Goal: Check status: Check status

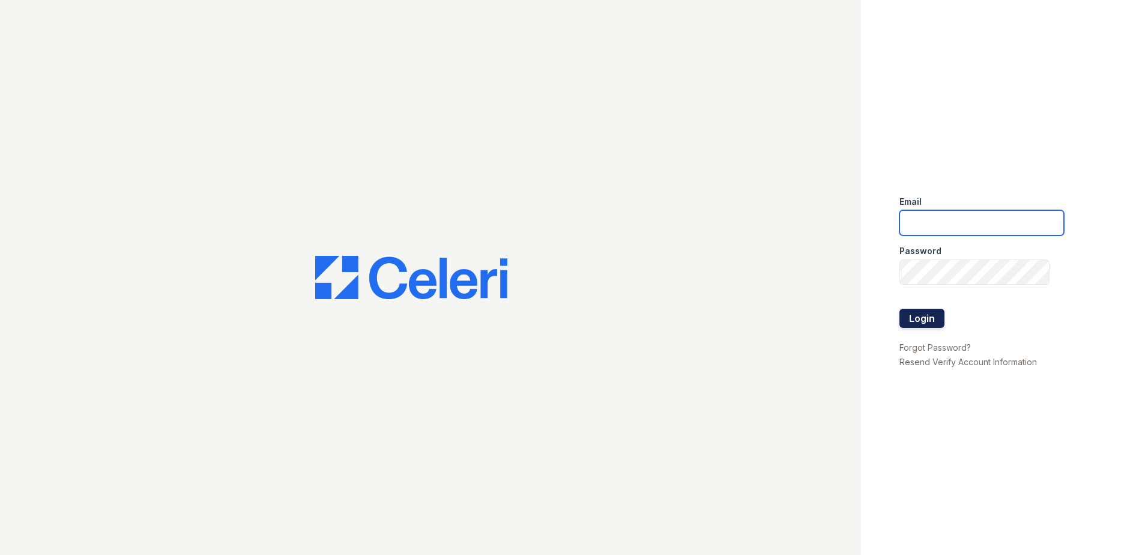
type input "renewonridgewood@trinity-pm.com"
click at [914, 317] on button "Login" at bounding box center [921, 318] width 45 height 19
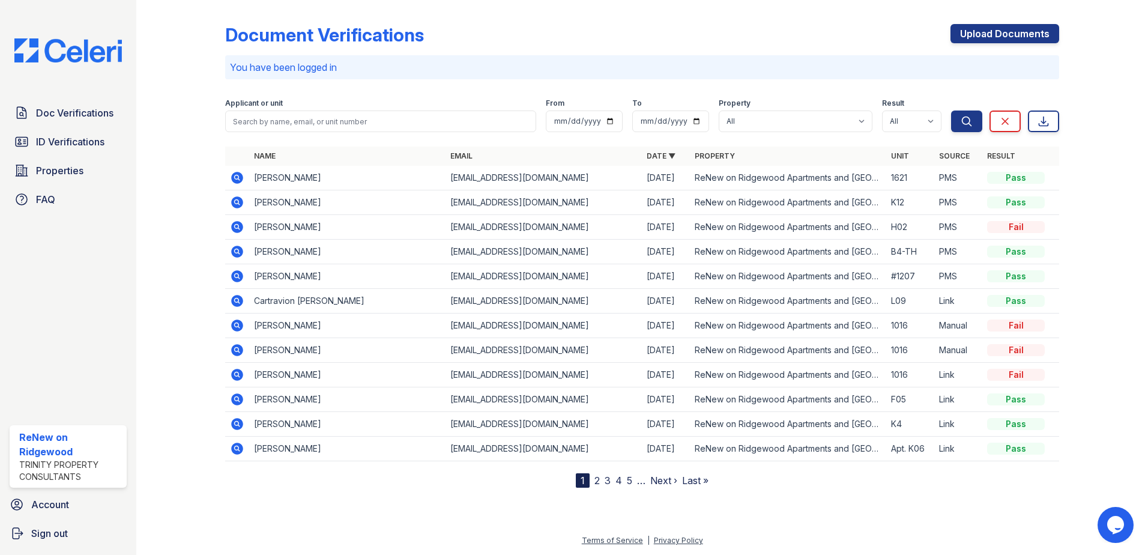
click at [235, 298] on icon at bounding box center [237, 301] width 14 height 14
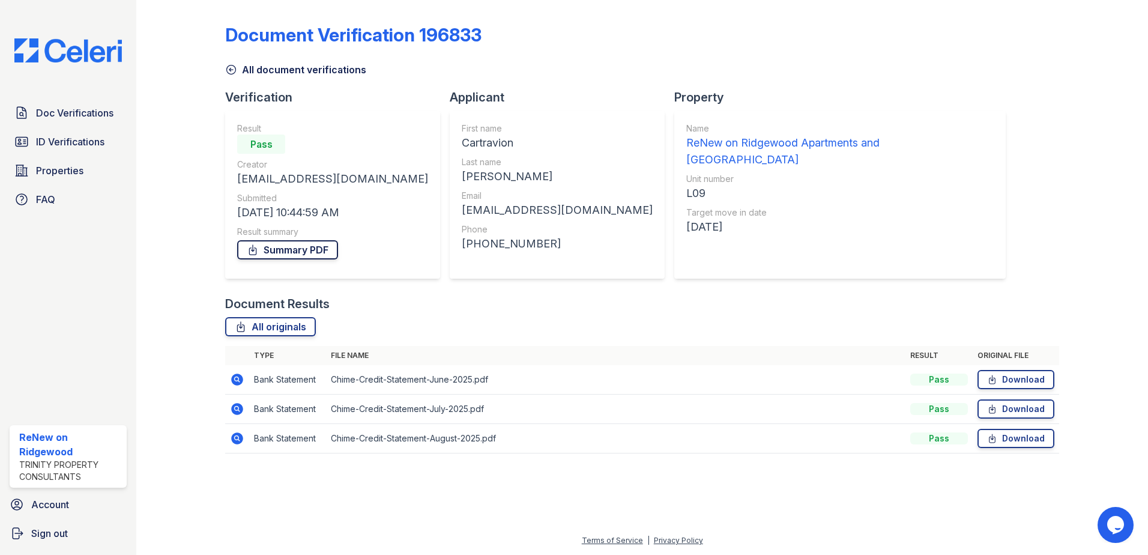
click at [292, 248] on link "Summary PDF" at bounding box center [287, 249] width 101 height 19
click at [70, 115] on span "Doc Verifications" at bounding box center [74, 113] width 77 height 14
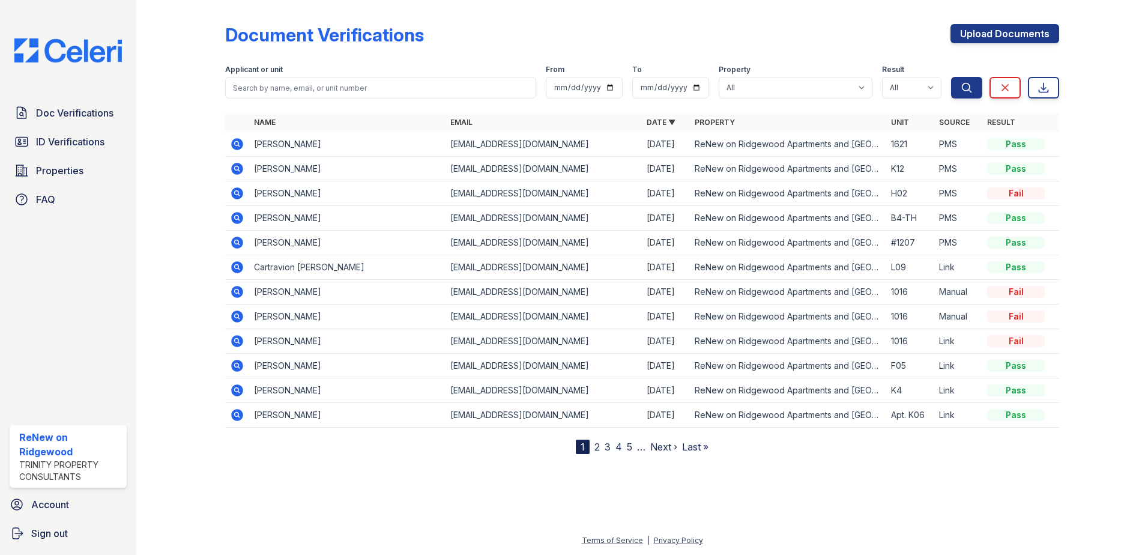
click at [596, 445] on link "2" at bounding box center [596, 447] width 5 height 12
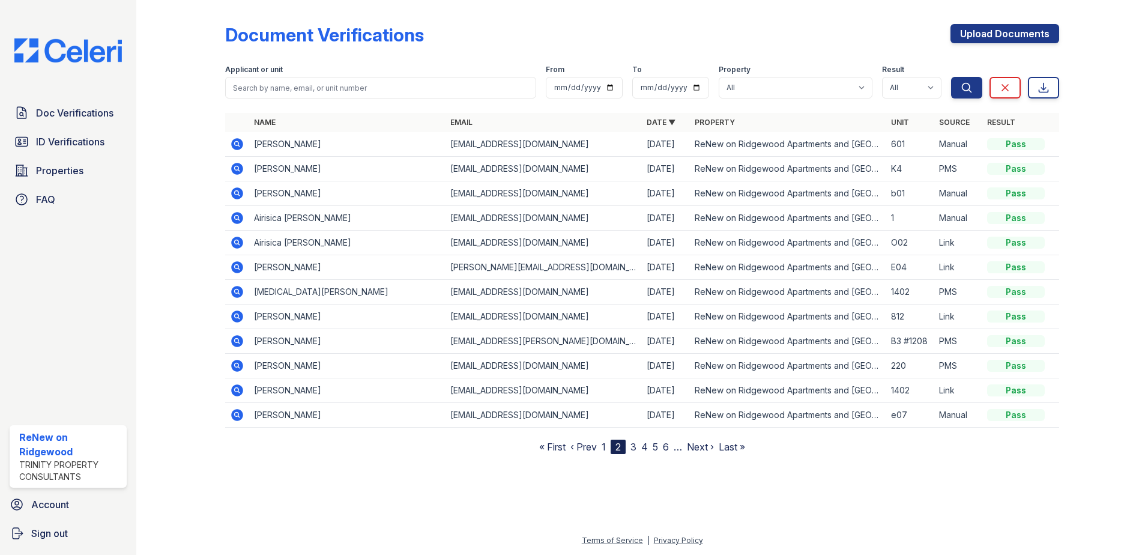
click at [633, 448] on link "3" at bounding box center [633, 447] width 6 height 12
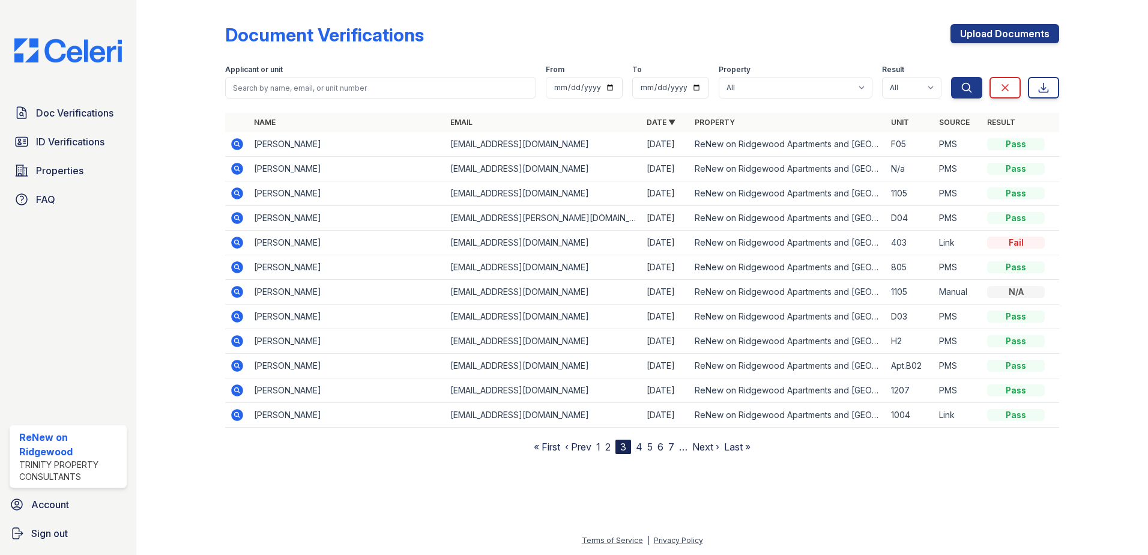
click at [641, 447] on link "4" at bounding box center [639, 447] width 7 height 12
click at [594, 445] on link "1" at bounding box center [593, 447] width 4 height 12
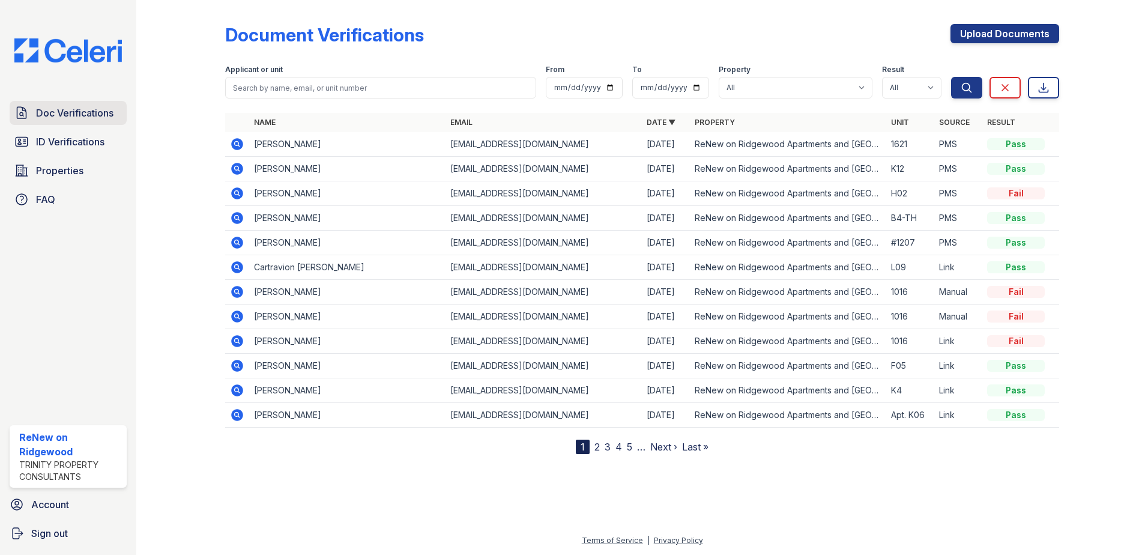
click at [68, 118] on span "Doc Verifications" at bounding box center [74, 113] width 77 height 14
click at [597, 448] on link "2" at bounding box center [596, 447] width 5 height 12
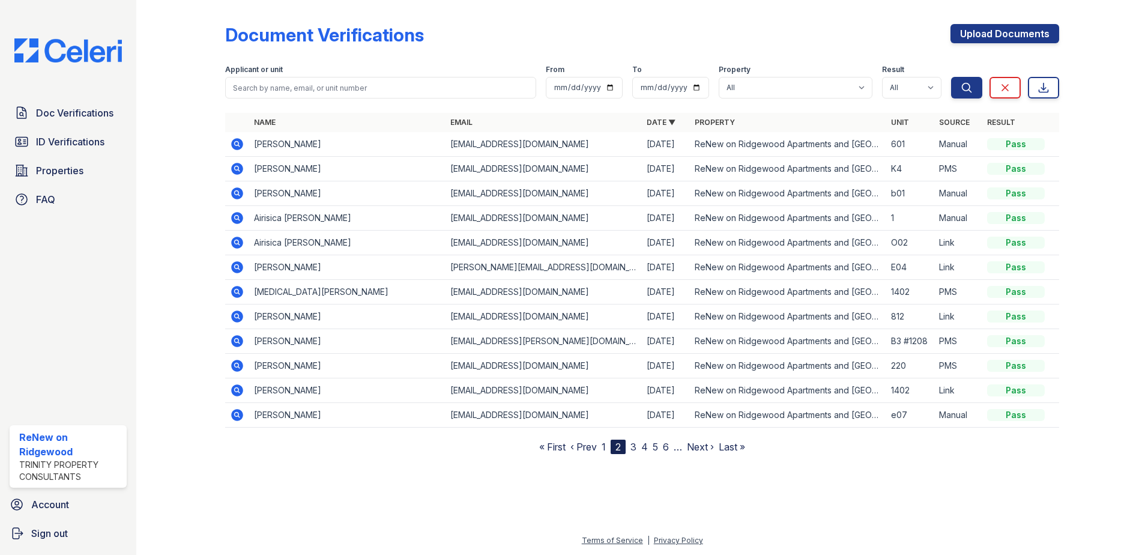
click at [633, 447] on link "3" at bounding box center [633, 447] width 6 height 12
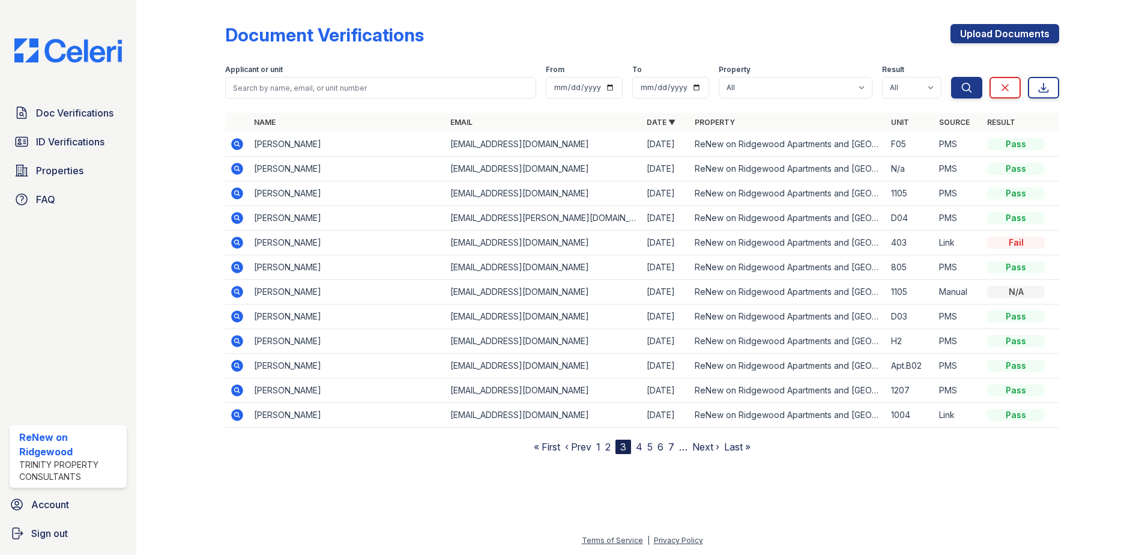
click at [642, 447] on link "4" at bounding box center [639, 447] width 7 height 12
click at [646, 448] on link "5" at bounding box center [644, 447] width 5 height 12
click at [651, 447] on link "6" at bounding box center [650, 447] width 6 height 12
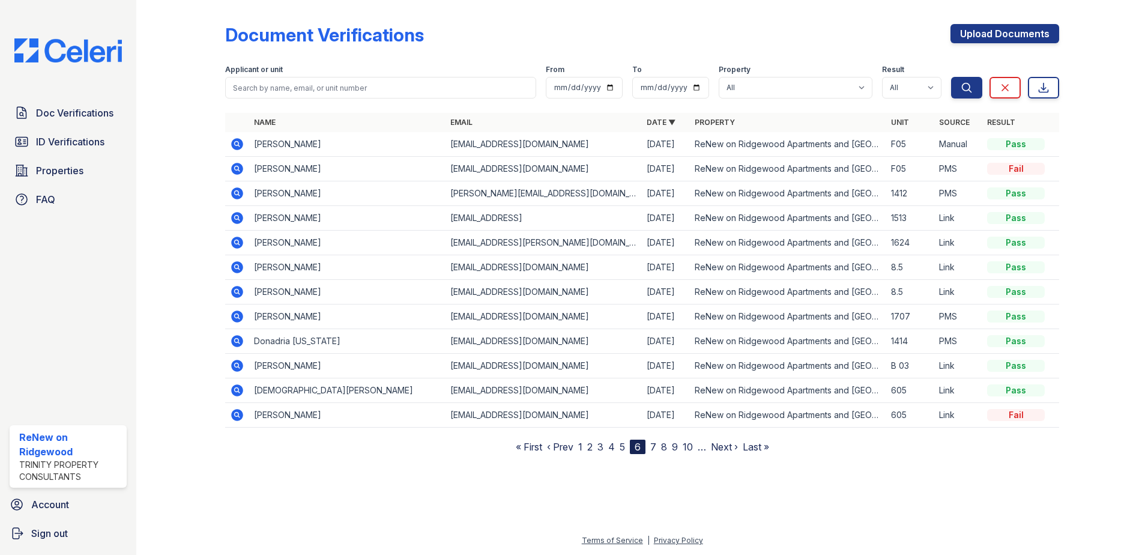
click at [581, 448] on link "1" at bounding box center [580, 447] width 4 height 12
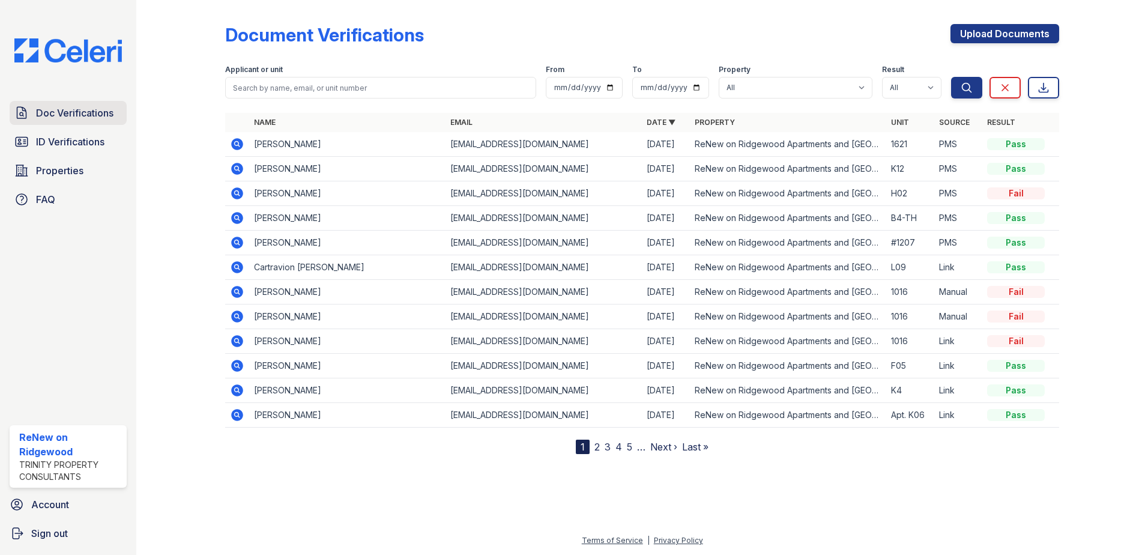
click at [76, 120] on span "Doc Verifications" at bounding box center [74, 113] width 77 height 14
click at [237, 367] on icon at bounding box center [237, 366] width 12 height 12
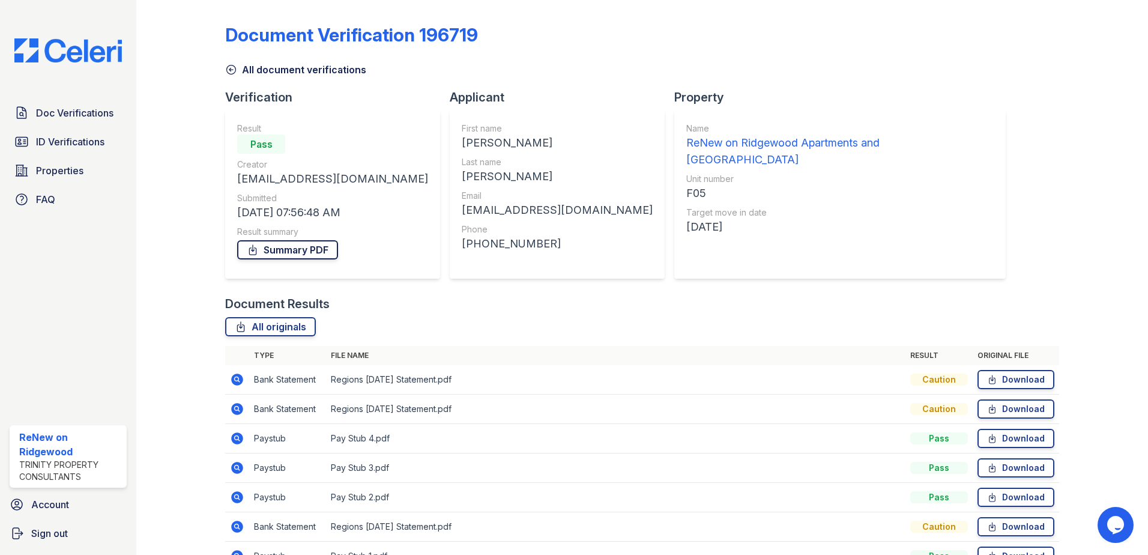
click at [274, 253] on link "Summary PDF" at bounding box center [287, 249] width 101 height 19
